Goal: Check status: Check status

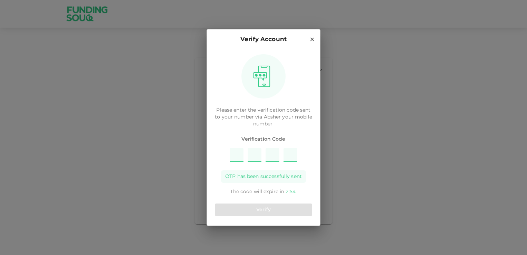
type input "3"
type input "5"
type input "9"
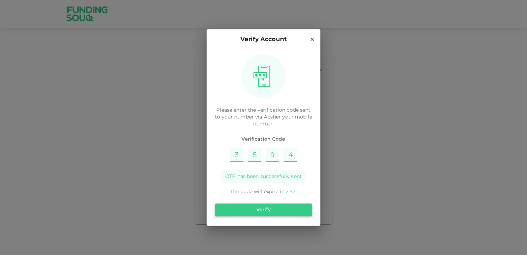
type input "4"
click at [274, 209] on button "Verify" at bounding box center [263, 209] width 97 height 12
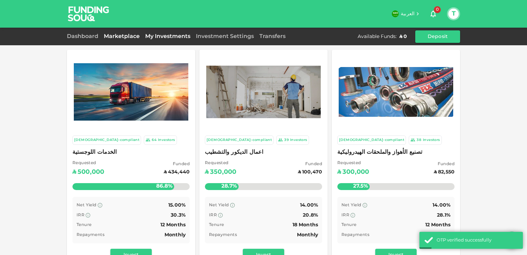
click at [172, 35] on link "My Investments" at bounding box center [167, 36] width 51 height 5
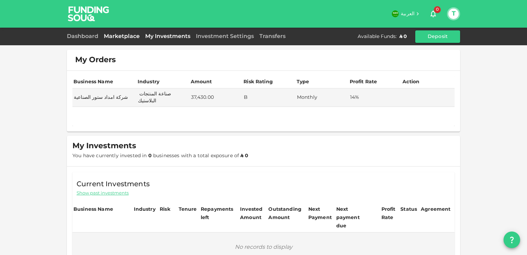
click at [128, 35] on link "Marketplace" at bounding box center [121, 36] width 41 height 5
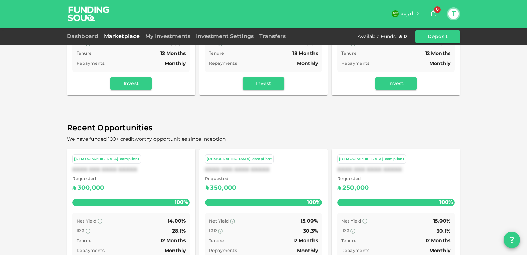
scroll to position [173, 0]
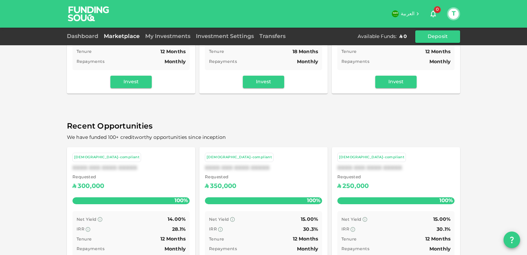
click at [97, 178] on span "Requested" at bounding box center [88, 177] width 32 height 7
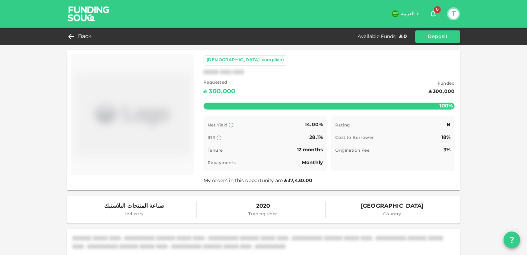
click at [86, 30] on div "Back Available Funds : ʢ 0 Deposit" at bounding box center [263, 36] width 393 height 12
click at [83, 36] on span "Back" at bounding box center [85, 37] width 14 height 10
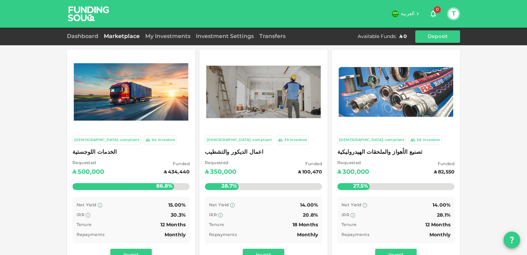
click at [173, 38] on div "My Investments" at bounding box center [167, 36] width 51 height 8
click at [175, 36] on link "My Investments" at bounding box center [167, 36] width 51 height 5
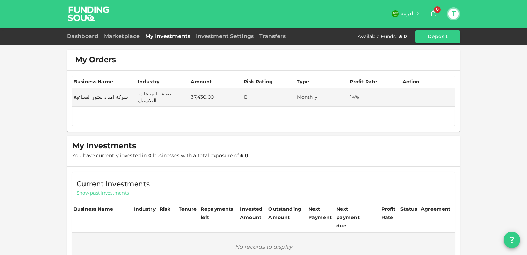
drag, startPoint x: 130, startPoint y: 37, endPoint x: 125, endPoint y: 40, distance: 5.9
click at [130, 37] on link "Marketplace" at bounding box center [121, 36] width 41 height 5
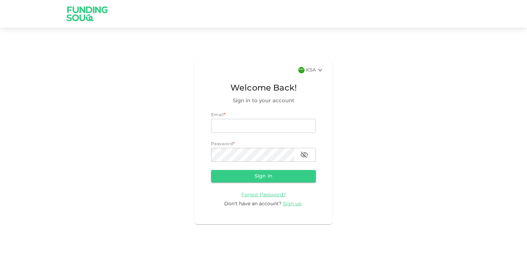
type input "[PERSON_NAME][EMAIL_ADDRESS][DOMAIN_NAME]"
click at [268, 174] on button "Sign in" at bounding box center [263, 176] width 105 height 12
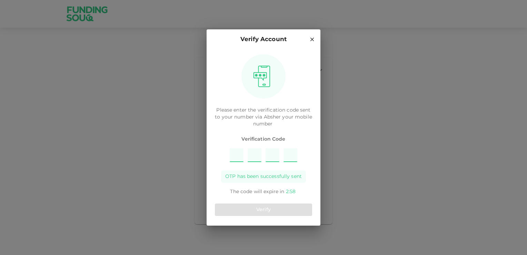
type input "3"
type input "5"
type input "7"
type input "6"
type input "4"
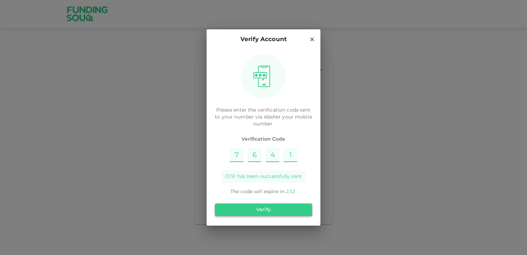
type input "1"
click at [267, 209] on button "Verify" at bounding box center [263, 209] width 97 height 12
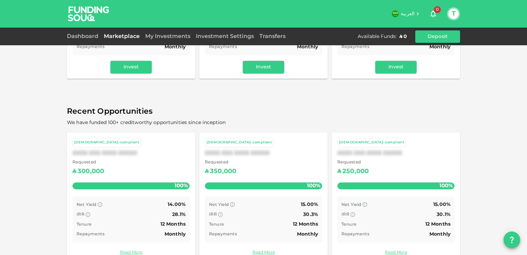
scroll to position [191, 0]
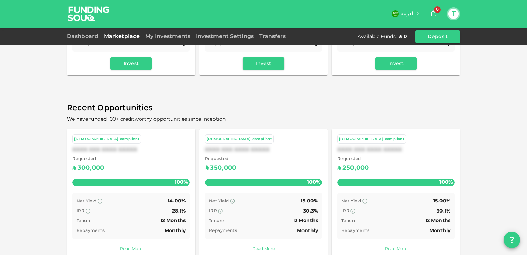
click at [179, 40] on div "My Investments" at bounding box center [167, 36] width 51 height 8
click at [178, 34] on div "My Investments" at bounding box center [167, 36] width 51 height 8
click at [175, 38] on link "My Investments" at bounding box center [167, 36] width 51 height 5
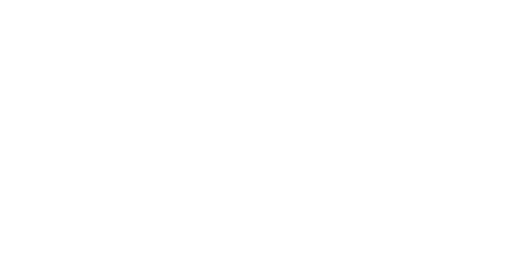
scroll to position [10, 0]
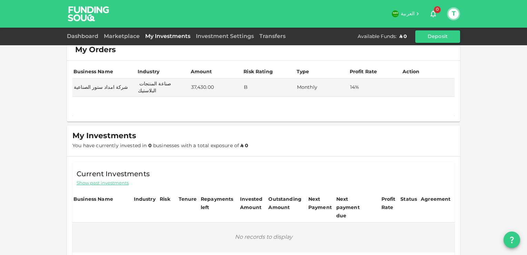
click at [126, 40] on div "Marketplace" at bounding box center [121, 36] width 41 height 8
click at [126, 36] on link "Marketplace" at bounding box center [121, 36] width 41 height 5
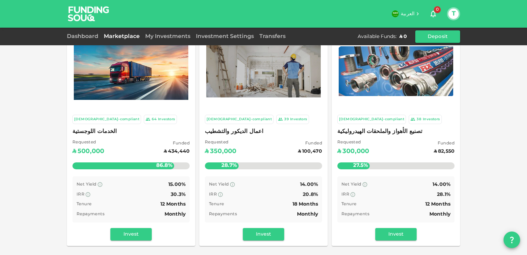
scroll to position [15, 0]
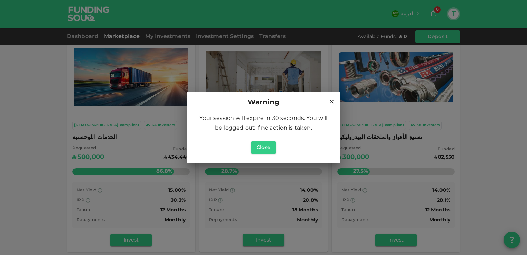
click at [328, 99] on div "Warning" at bounding box center [263, 102] width 137 height 11
click at [272, 143] on button "Close" at bounding box center [263, 147] width 25 height 12
